Goal: Task Accomplishment & Management: Use online tool/utility

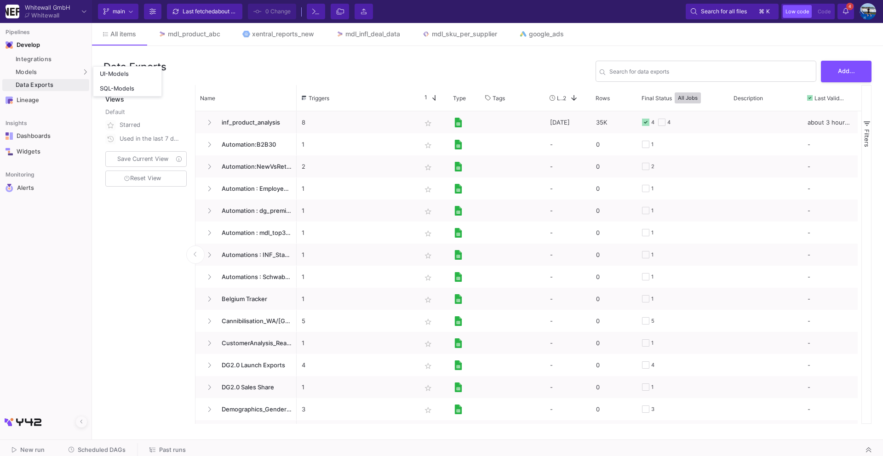
scroll to position [106, 0]
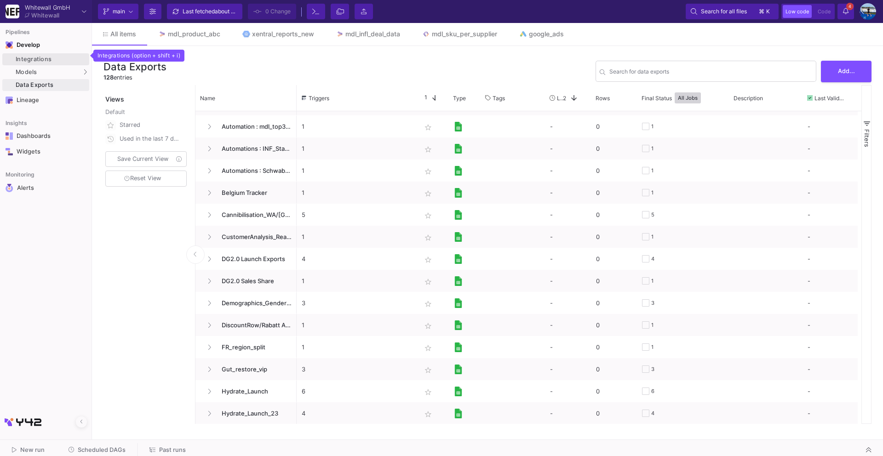
click at [43, 59] on div "Integrations" at bounding box center [51, 59] width 71 height 7
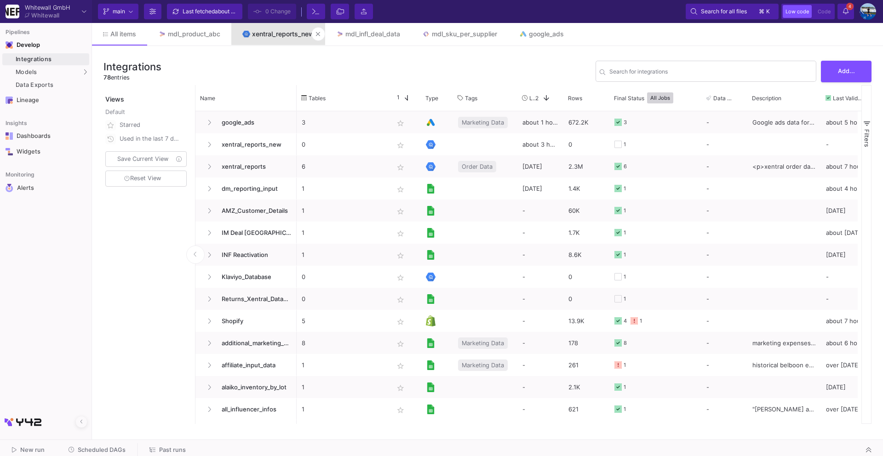
click at [256, 40] on link "xentral_reports_new" at bounding box center [278, 34] width 94 height 22
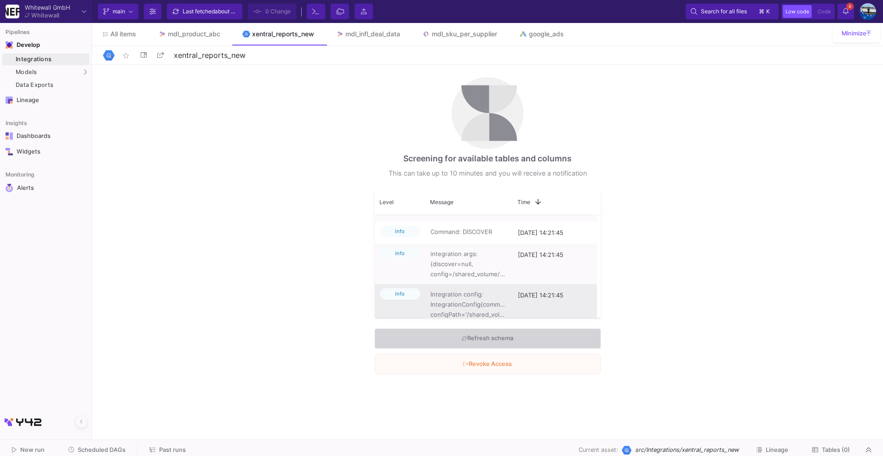
scroll to position [219, 0]
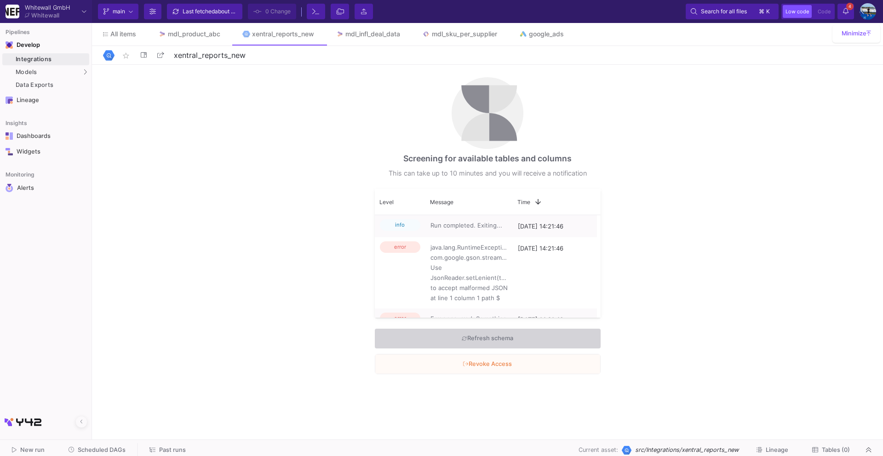
click at [111, 74] on div "Screening for available tables and columns This can take up to 10 minutes and y…" at bounding box center [487, 250] width 791 height 371
click at [114, 69] on link "UI-Models" at bounding box center [127, 74] width 68 height 15
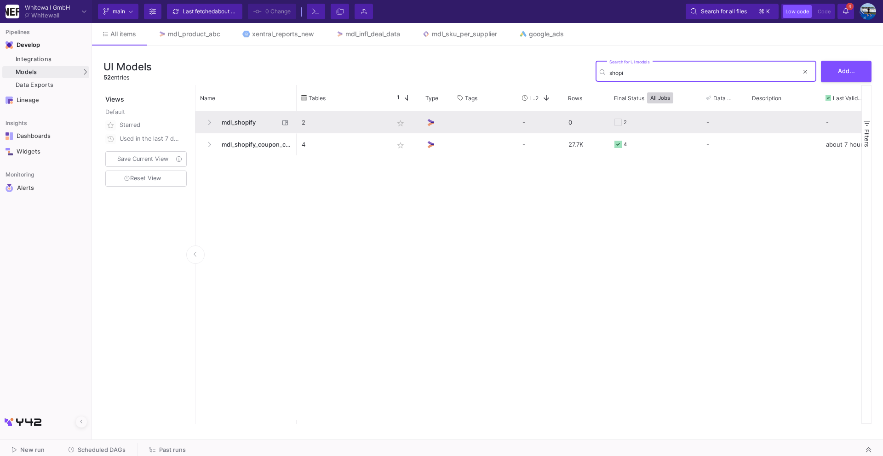
type input "shopi"
click at [235, 125] on span "mdl_shopify" at bounding box center [247, 123] width 63 height 22
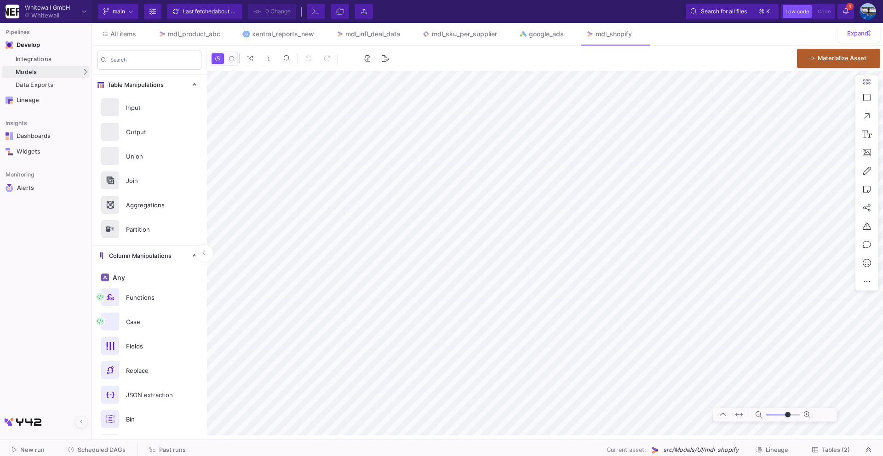
type input "-9"
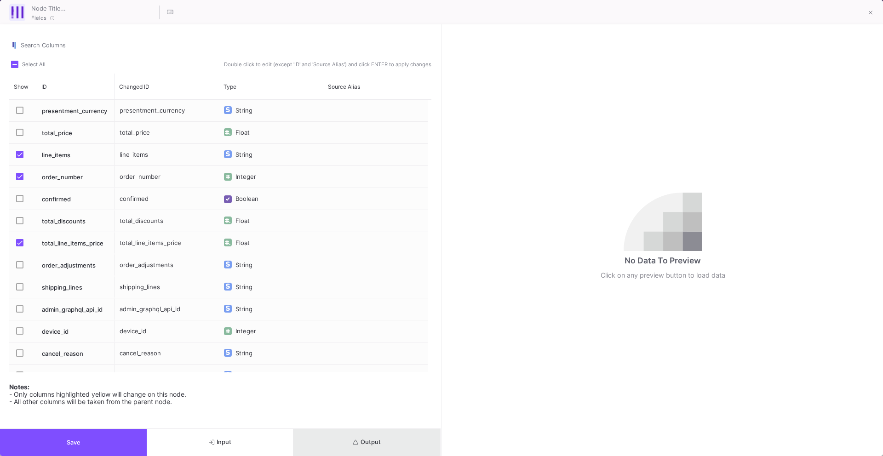
click at [364, 439] on span "Output" at bounding box center [367, 442] width 28 height 7
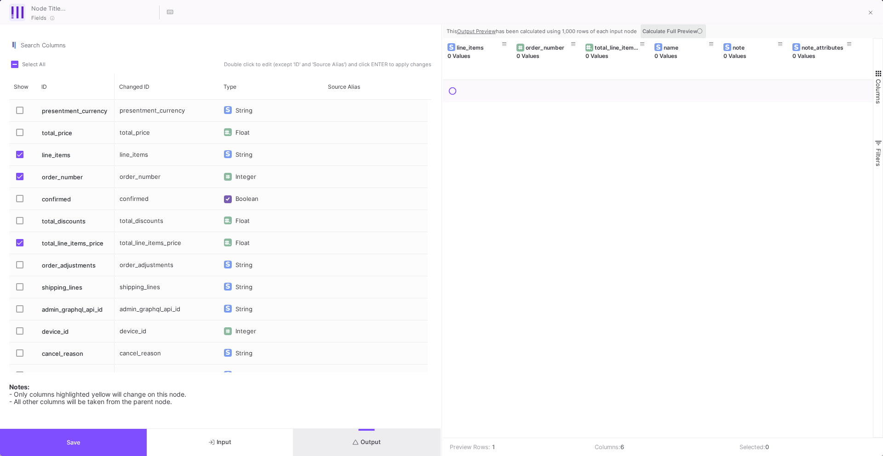
click at [698, 31] on icon at bounding box center [699, 31] width 5 height 5
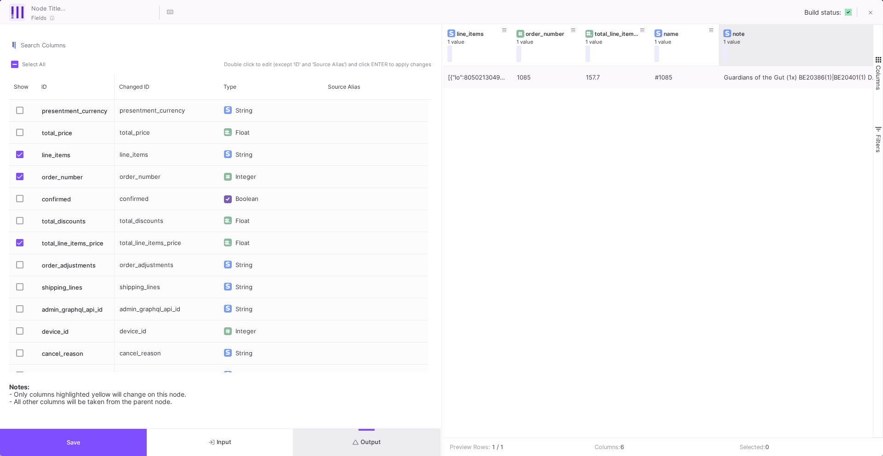
drag, startPoint x: 786, startPoint y: 46, endPoint x: 882, endPoint y: 83, distance: 102.9
click at [882, 83] on div "line_items 1 value order_number 1 value total_line_items_price 1 value name 1 v…" at bounding box center [663, 230] width 440 height 413
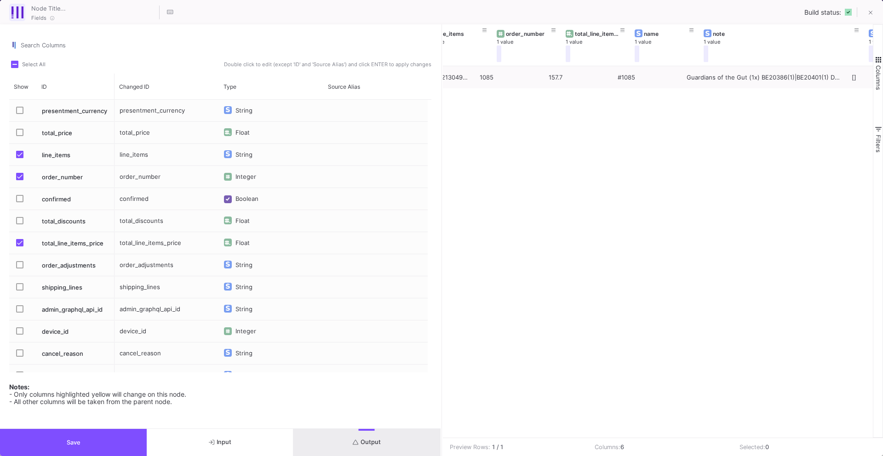
scroll to position [0, 48]
